Goal: Transaction & Acquisition: Book appointment/travel/reservation

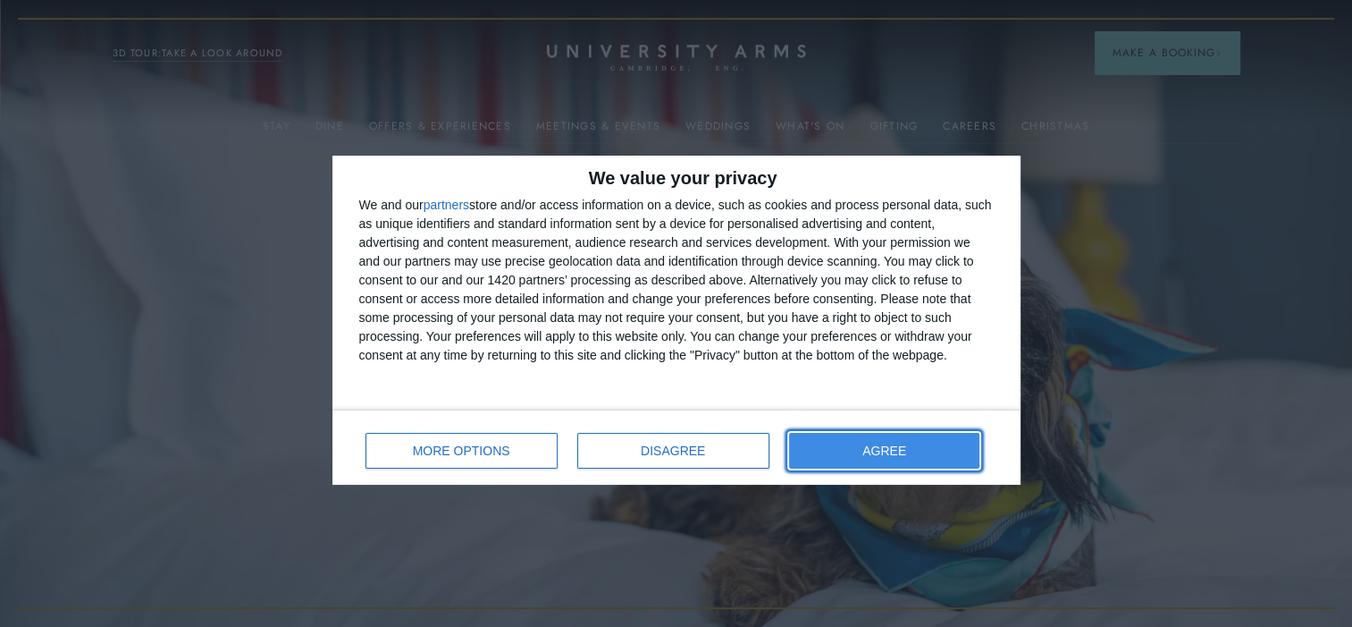
click at [886, 450] on span "AGREE" at bounding box center [884, 450] width 44 height 13
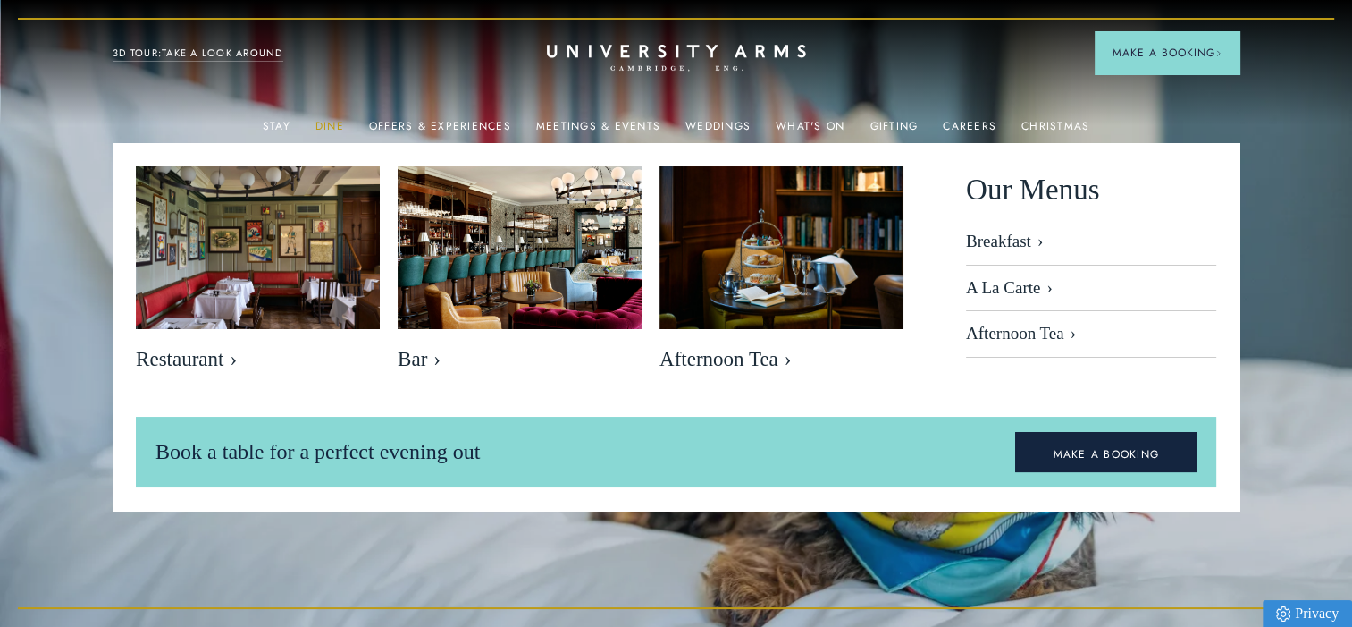
click at [332, 125] on link "Dine" at bounding box center [329, 131] width 29 height 23
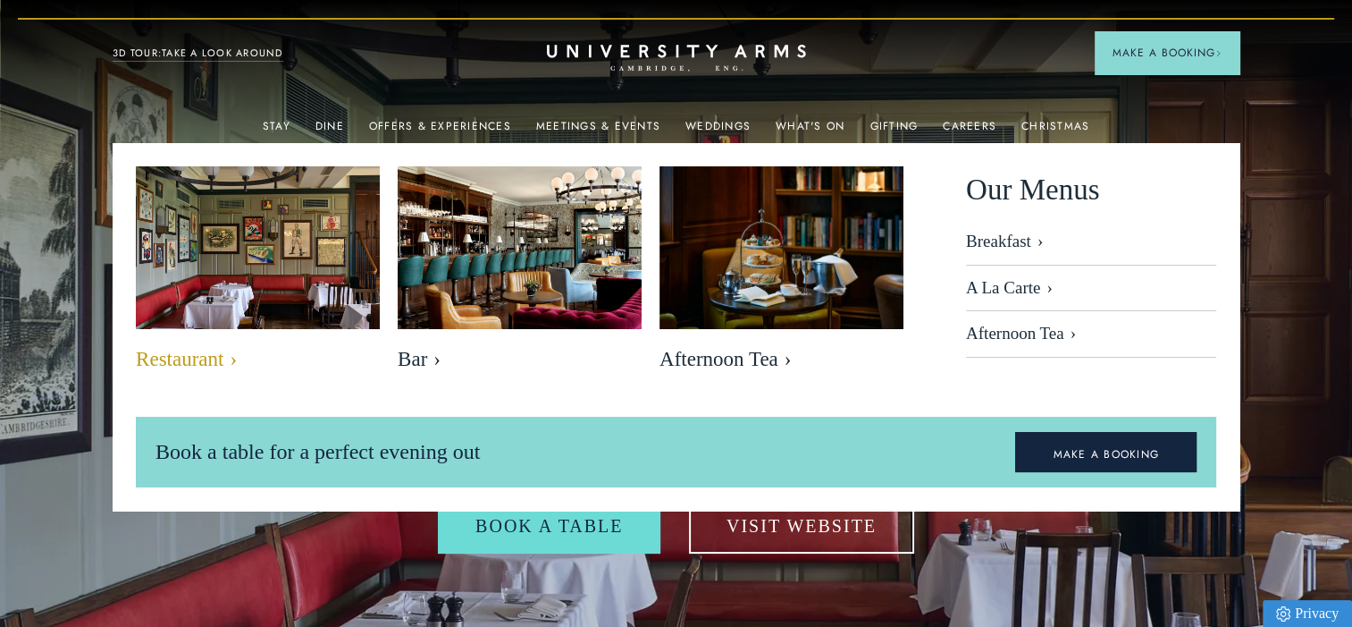
click at [204, 356] on span "Restaurant" at bounding box center [258, 359] width 244 height 25
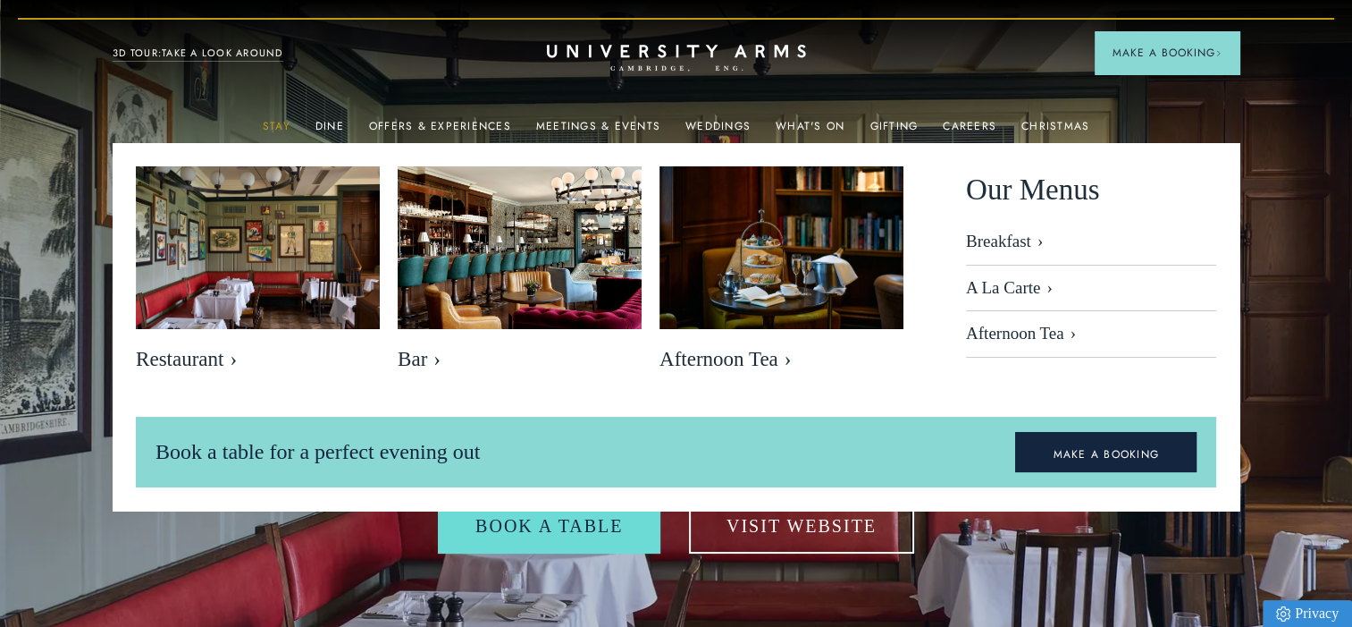
click at [283, 124] on link "Stay" at bounding box center [277, 131] width 28 height 23
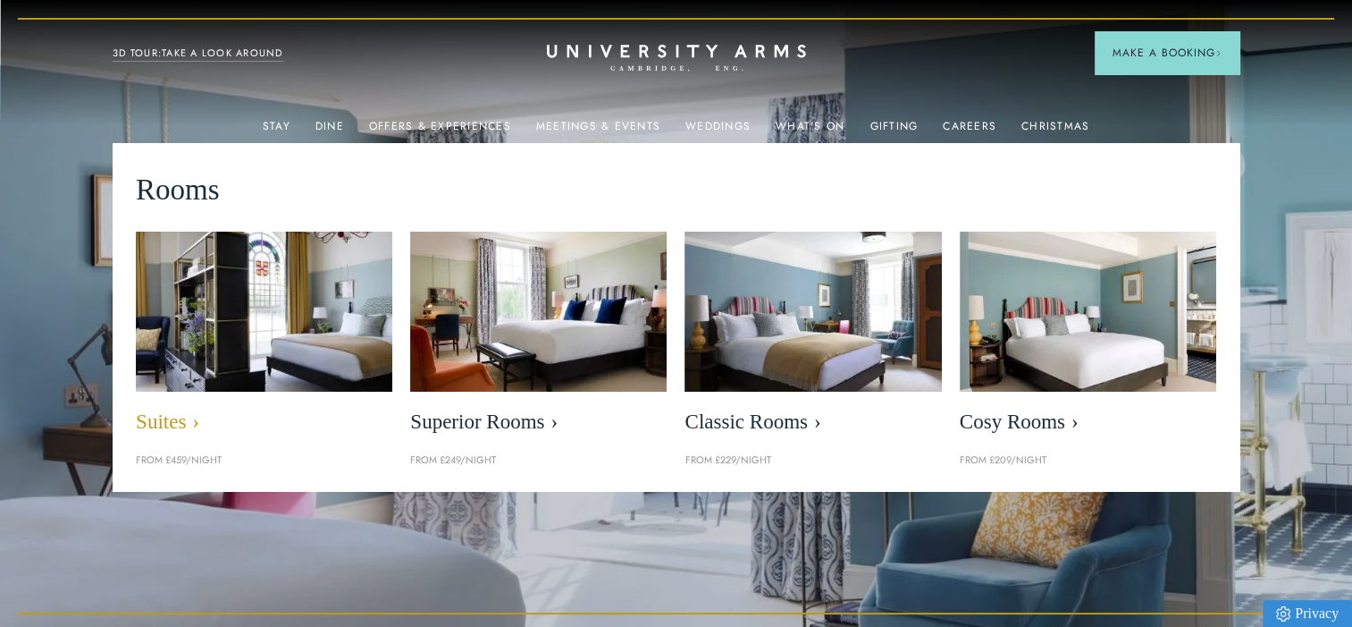
click at [279, 312] on img at bounding box center [264, 311] width 295 height 184
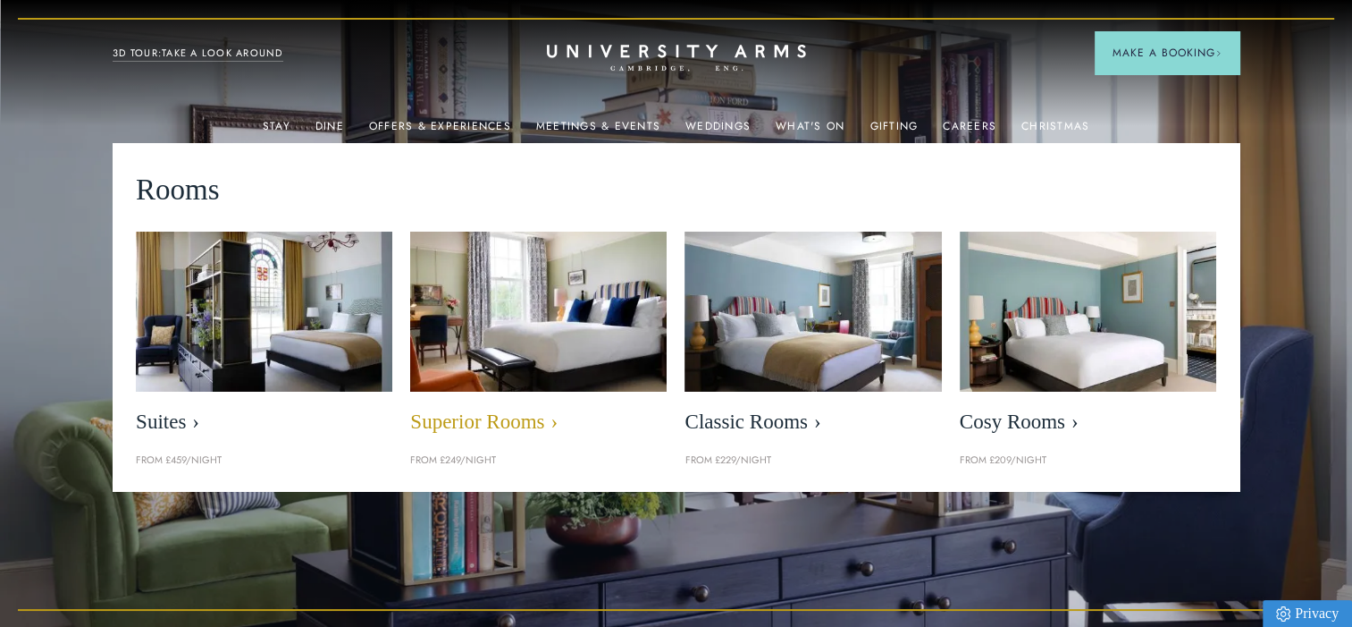
click at [493, 313] on img at bounding box center [538, 311] width 295 height 184
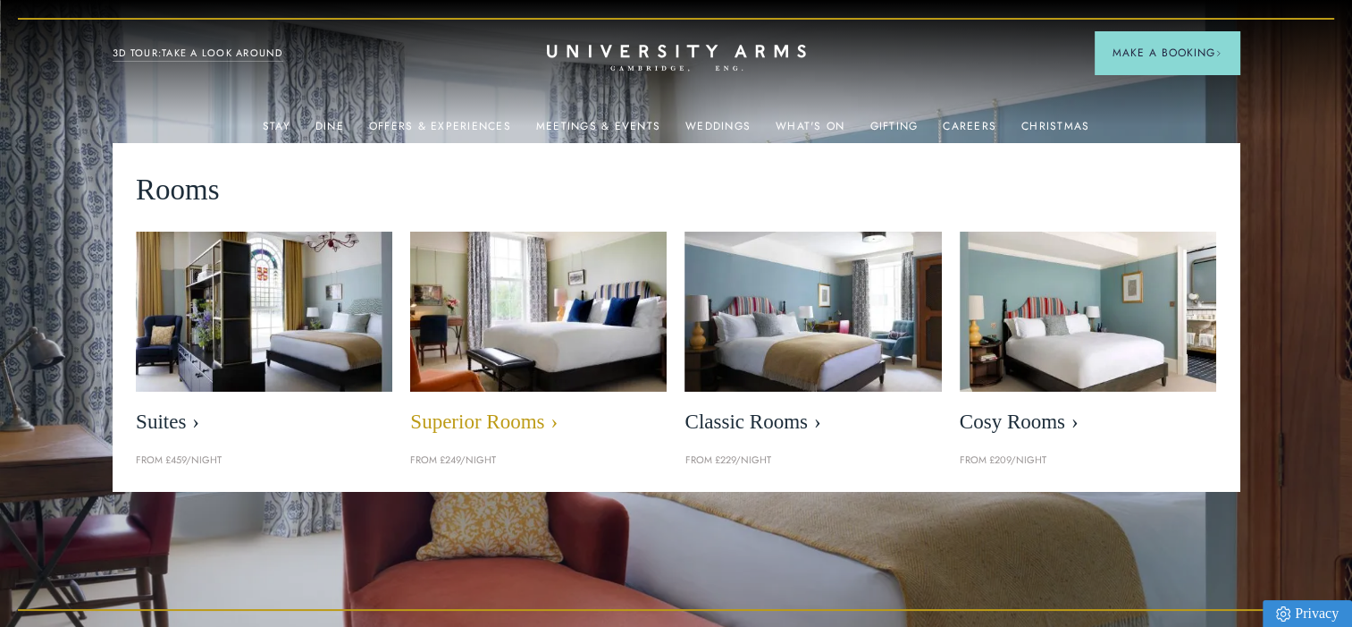
click at [493, 313] on img at bounding box center [538, 311] width 295 height 184
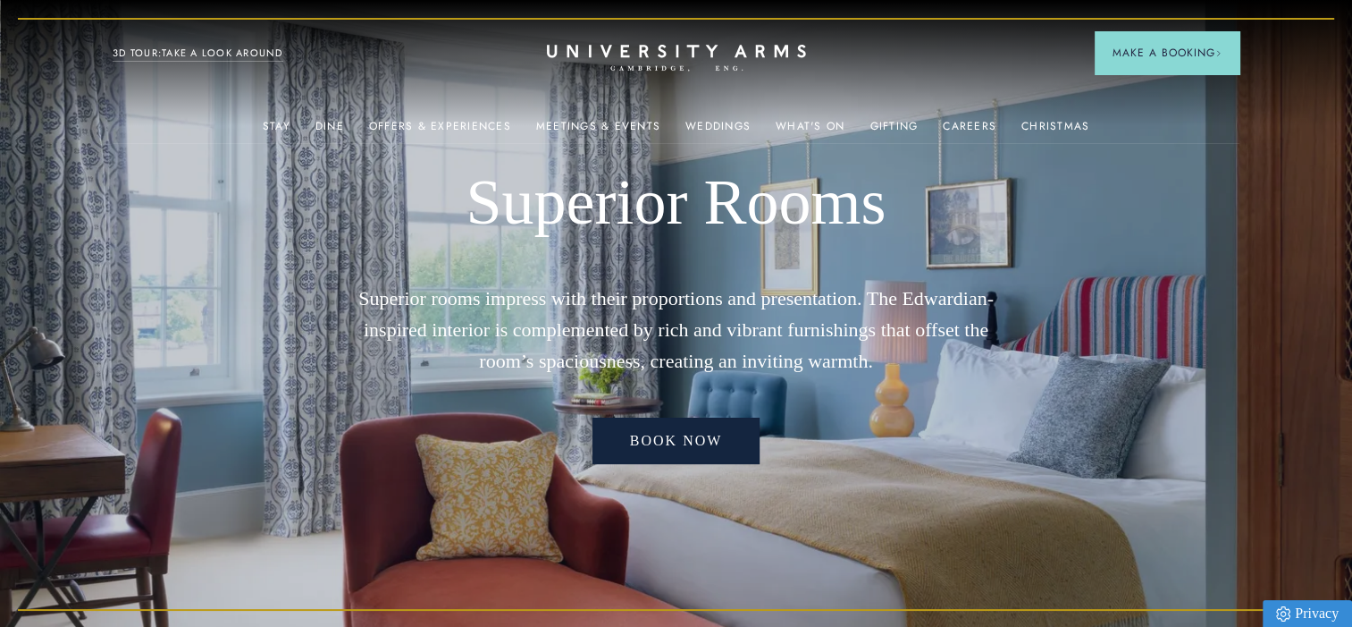
click at [677, 450] on link "Book now" at bounding box center [677, 440] width 168 height 46
